Goal: Task Accomplishment & Management: Manage account settings

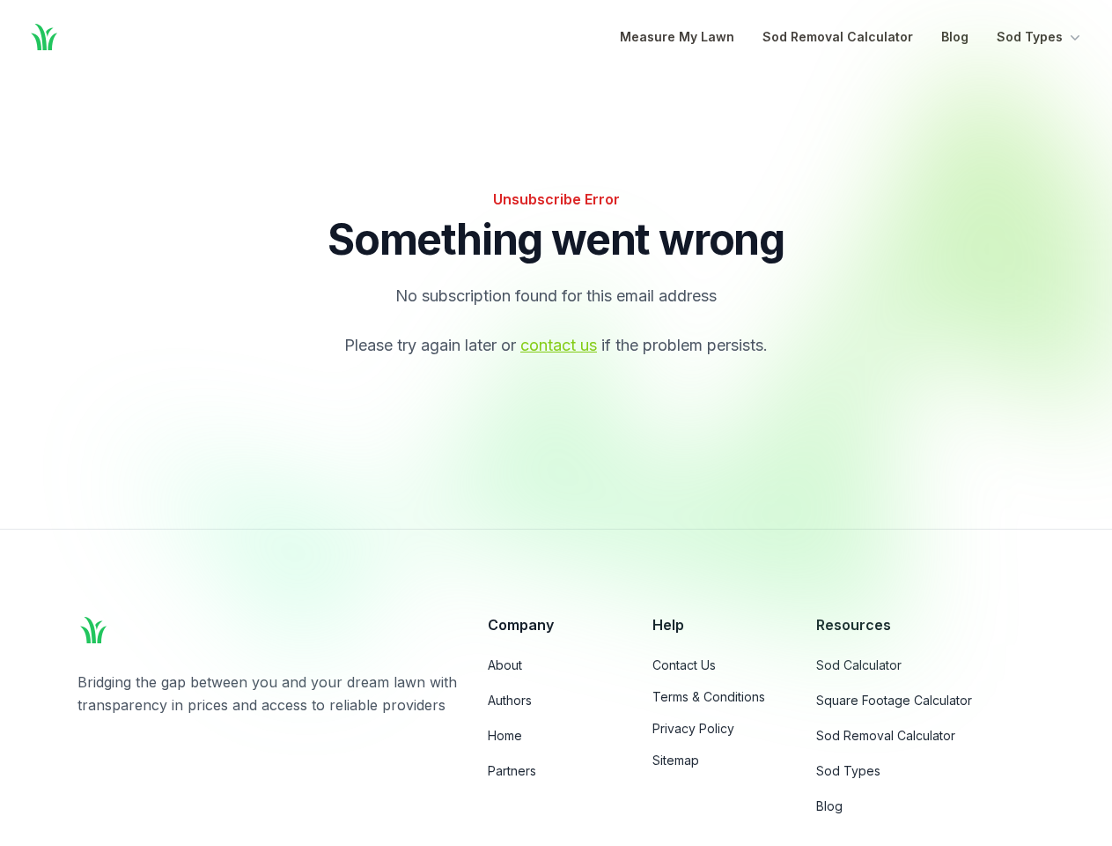
click at [556, 423] on div at bounding box center [635, 361] width 1017 height 597
click at [1040, 37] on button "Sod Types" at bounding box center [1040, 36] width 87 height 21
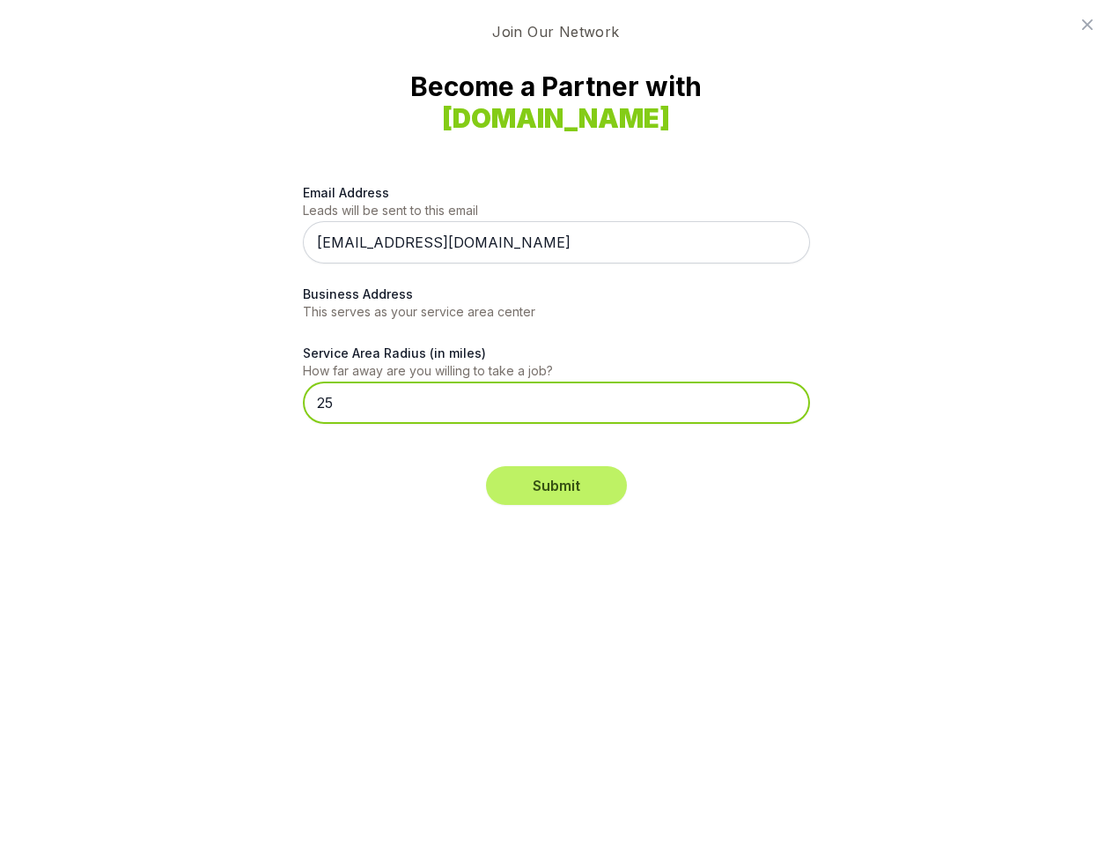
click at [556, 423] on input "25" at bounding box center [556, 402] width 507 height 42
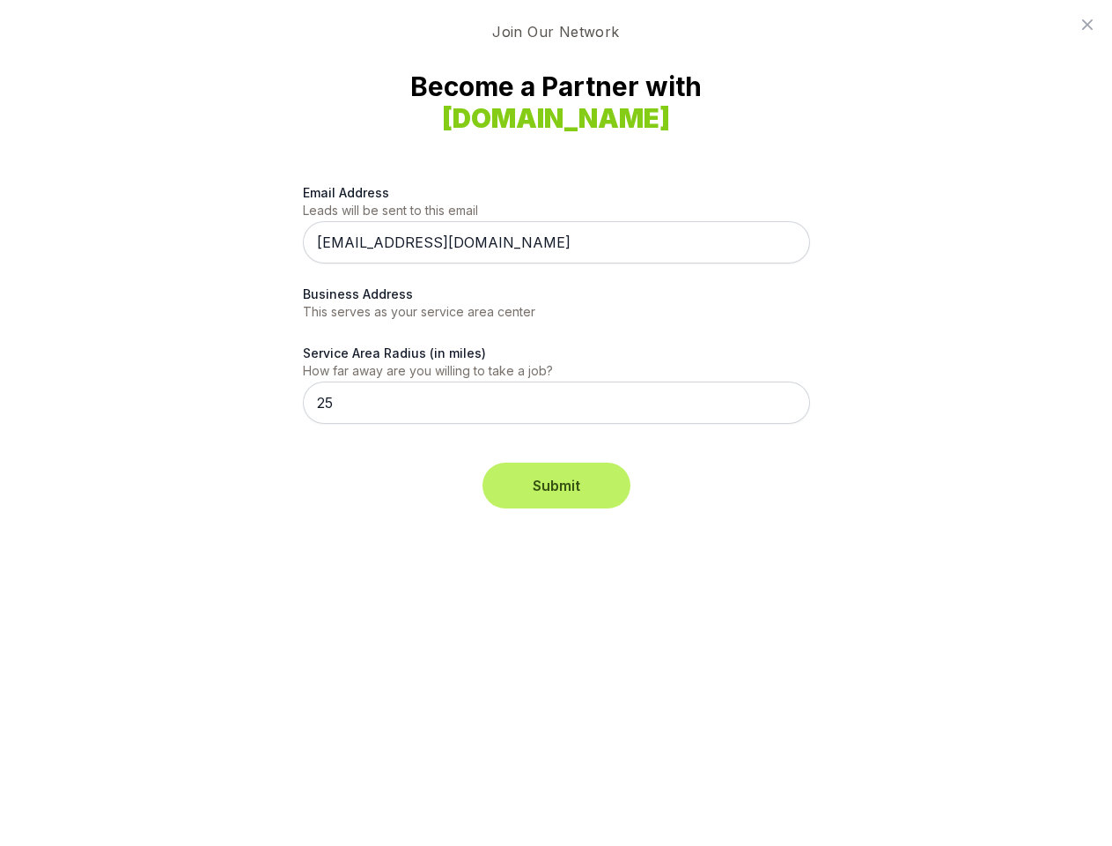
click at [557, 485] on button "Submit" at bounding box center [556, 485] width 141 height 39
click at [1088, 25] on icon at bounding box center [1087, 24] width 11 height 11
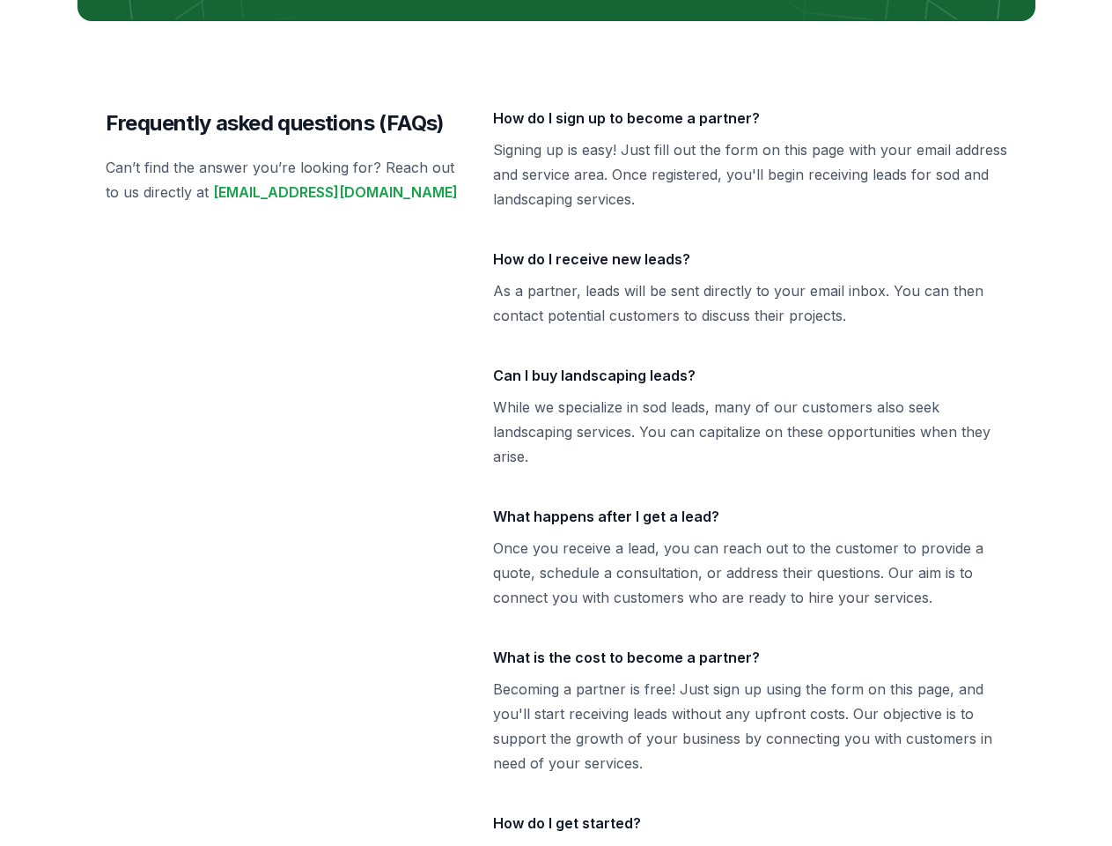
scroll to position [3771, 0]
click at [556, 21] on div "Frequently asked questions (FAQs) Can’t find the answer you’re looking for? Rea…" at bounding box center [557, 523] width 958 height 1004
click at [556, 423] on p "While we specialize in sod leads, many of our customers also seek landscaping s…" at bounding box center [750, 432] width 514 height 74
